Goal: Transaction & Acquisition: Purchase product/service

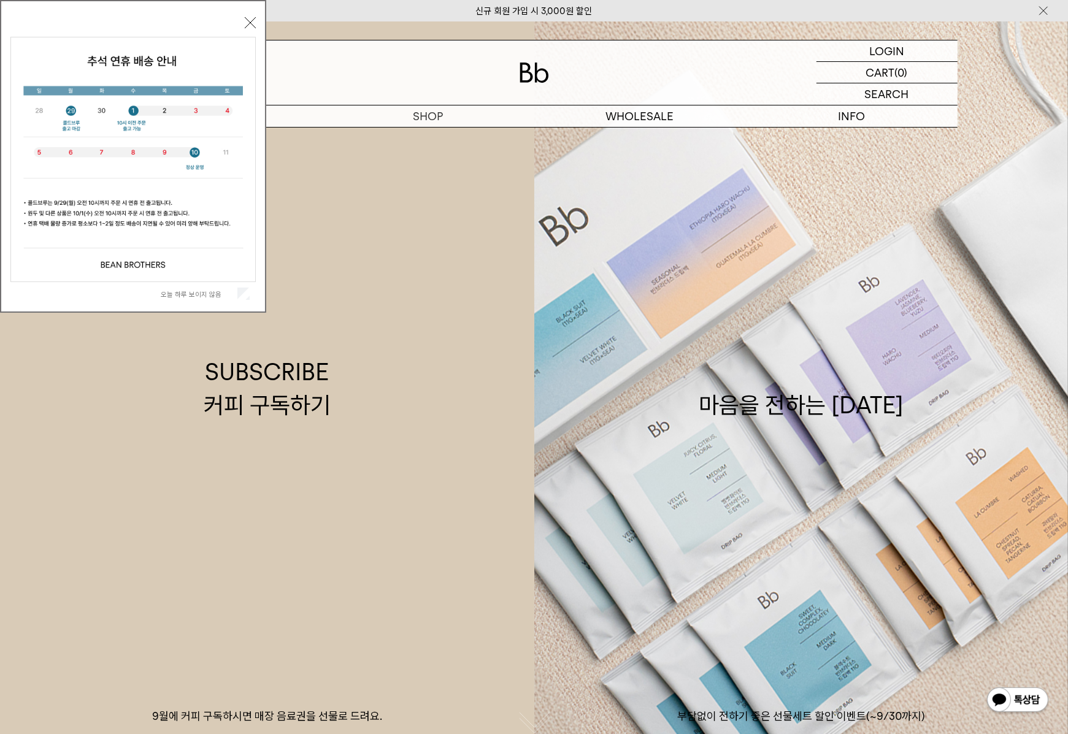
click at [255, 13] on div "오늘 하루 보이지 않음 닫기" at bounding box center [133, 156] width 266 height 313
click at [250, 22] on button "닫기" at bounding box center [250, 22] width 11 height 11
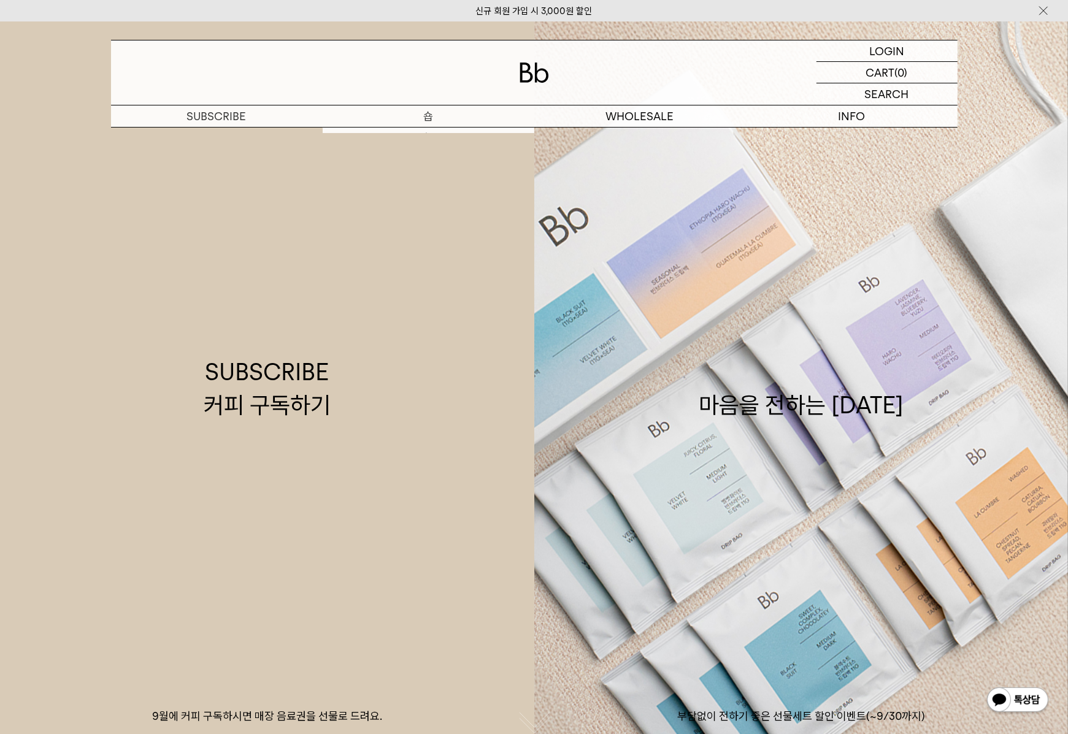
click at [412, 109] on p "숍" at bounding box center [429, 115] width 212 height 21
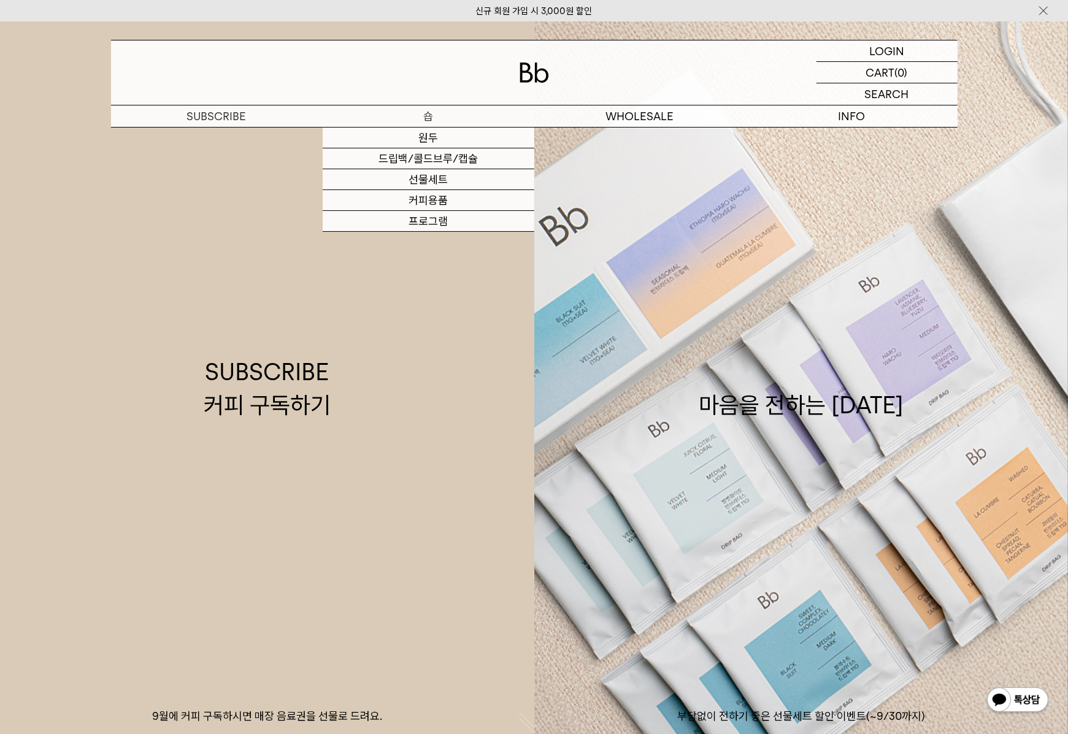
click at [419, 124] on p "숍" at bounding box center [429, 115] width 212 height 21
click at [417, 133] on link "원두" at bounding box center [429, 138] width 212 height 21
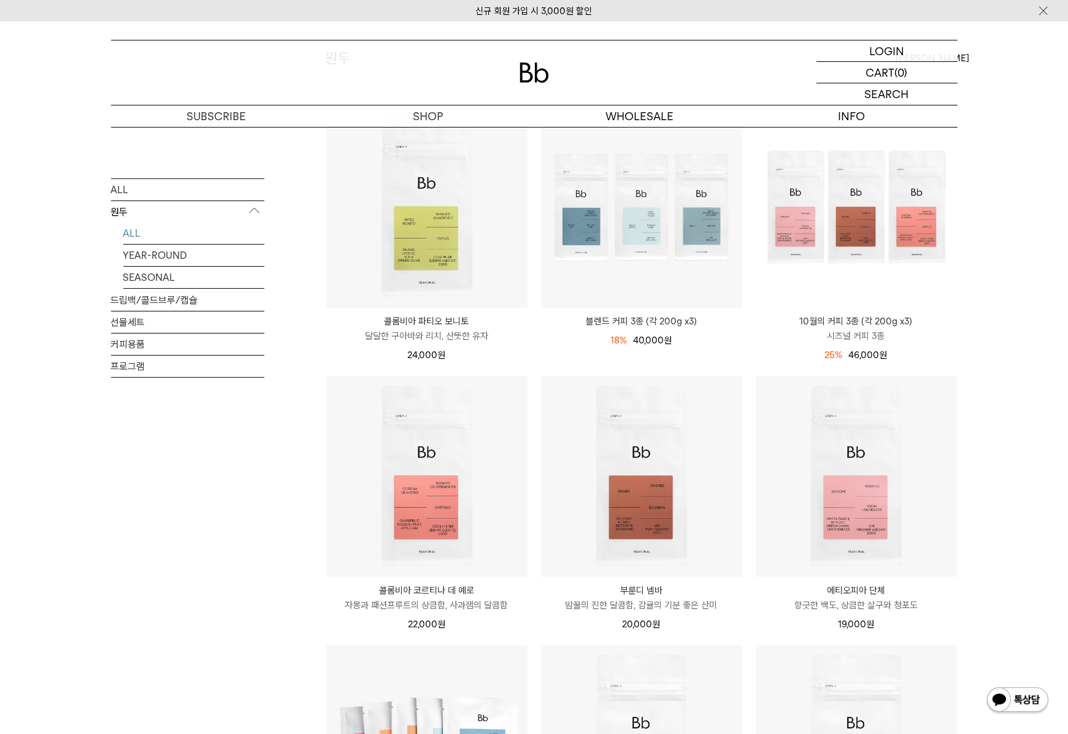
scroll to position [140, 0]
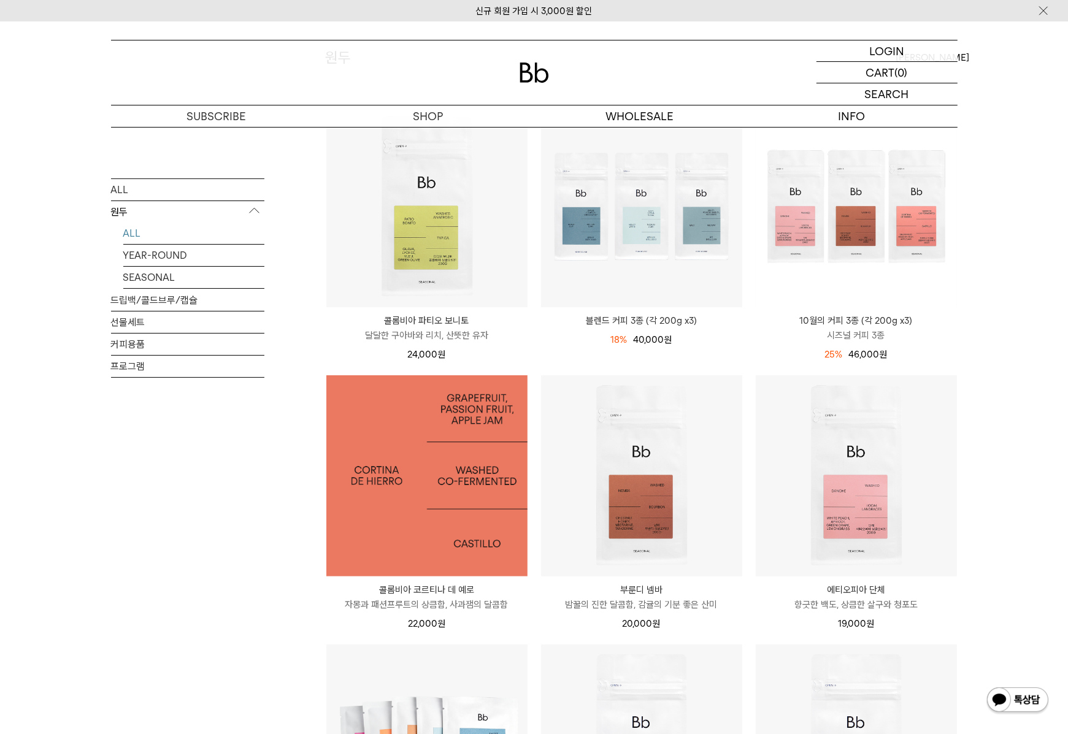
click at [384, 490] on img at bounding box center [426, 475] width 201 height 201
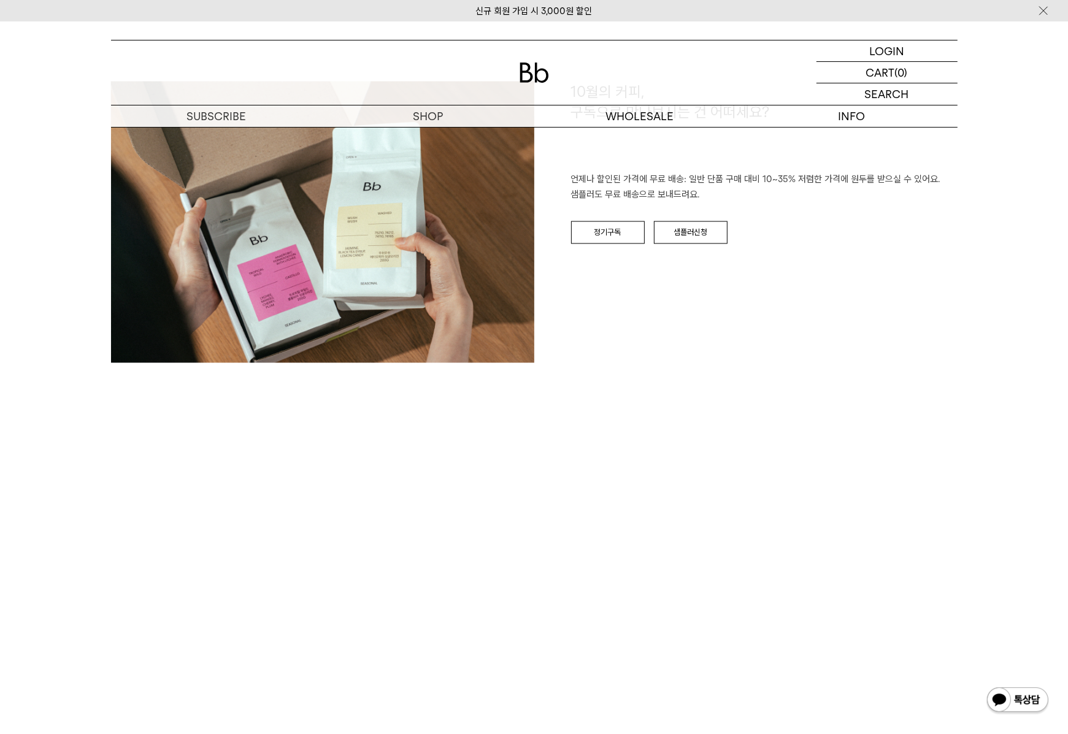
scroll to position [2236, 0]
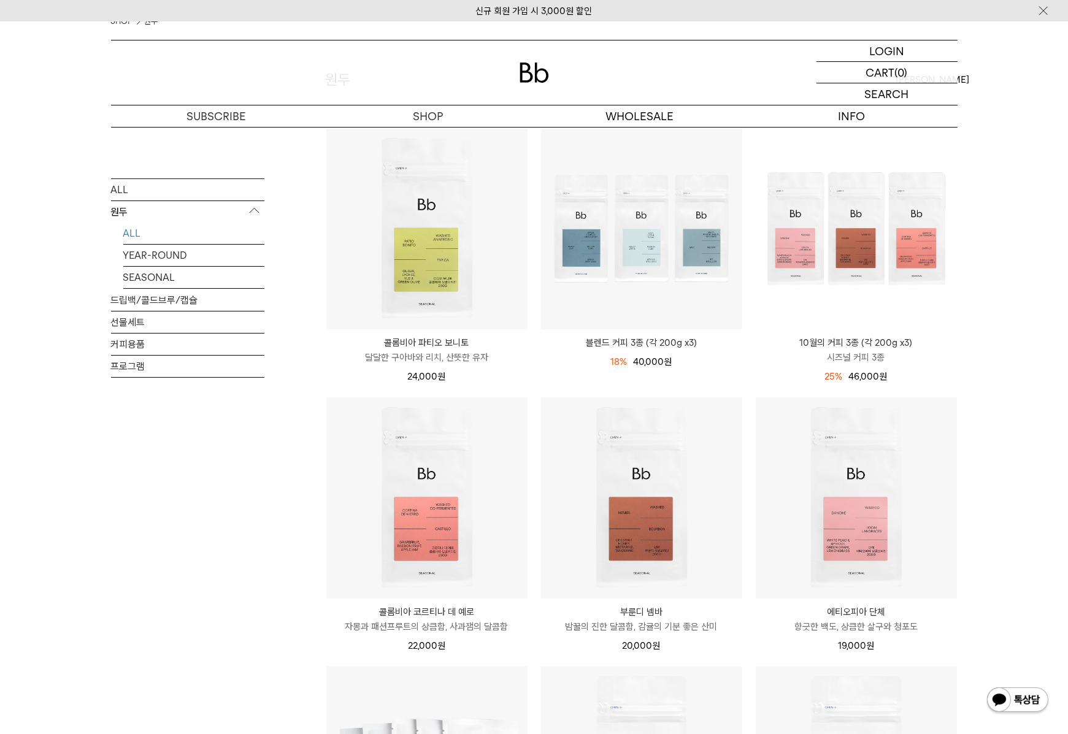
scroll to position [140, 0]
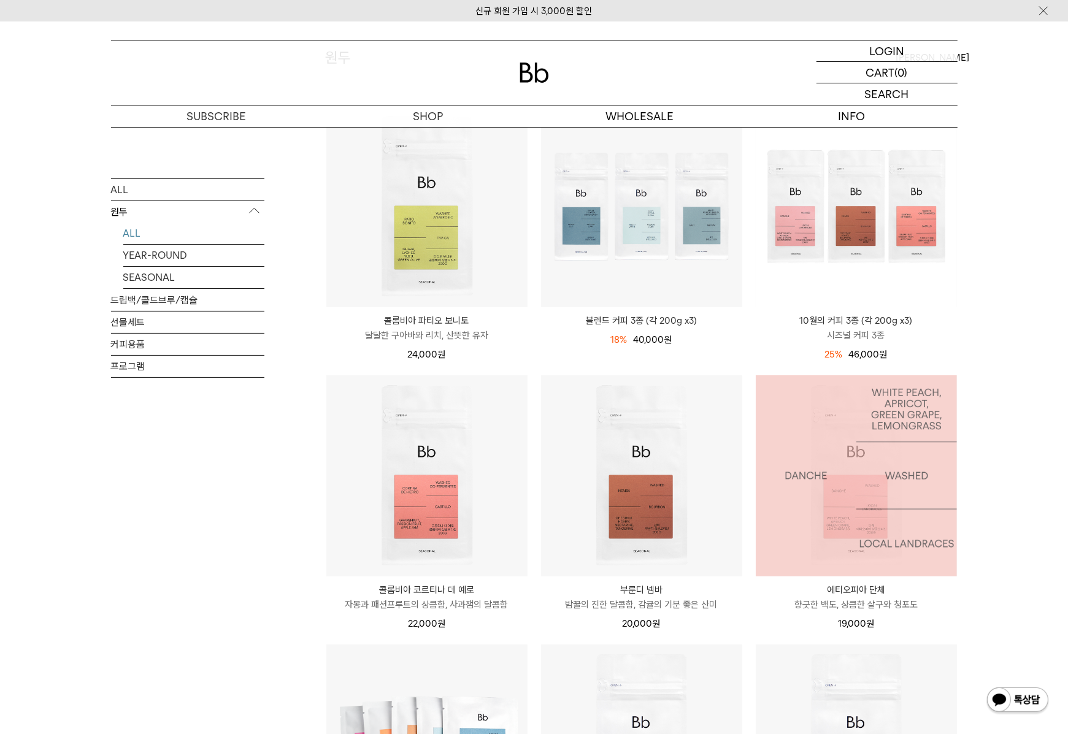
click at [998, 449] on div "SHOP 원두 ALL 원두 ALL YEAR-ROUND SEASONAL 드립백/콜드브루/캡슐 선물세트 커피용품 프로그램 원두 [PERSON_NA…" at bounding box center [534, 646] width 1068 height 1318
